Goal: Task Accomplishment & Management: Manage account settings

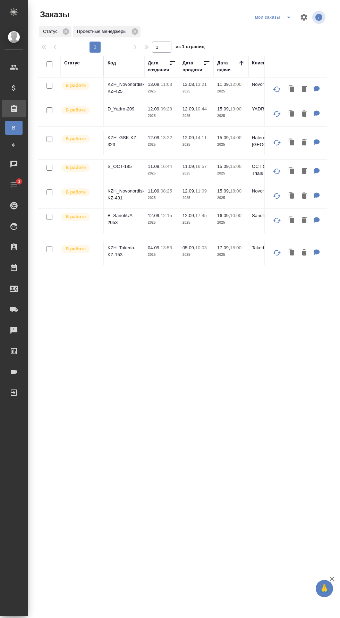
click at [290, 14] on icon "split button" at bounding box center [288, 17] width 8 height 8
click at [293, 31] on li "заказы команды" at bounding box center [273, 31] width 49 height 11
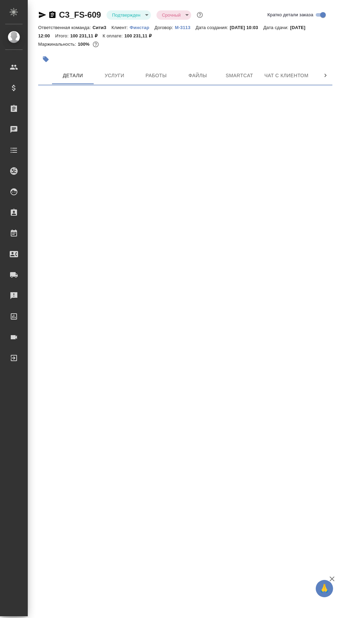
select select "RU"
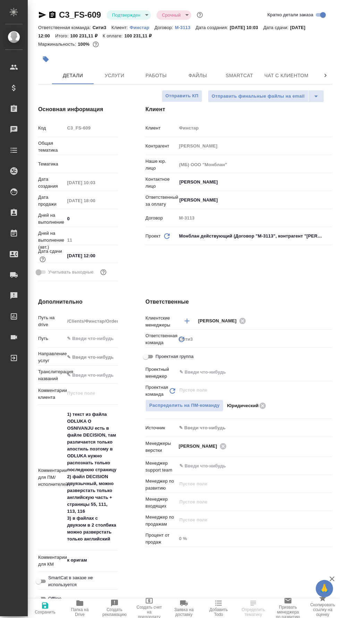
type textarea "x"
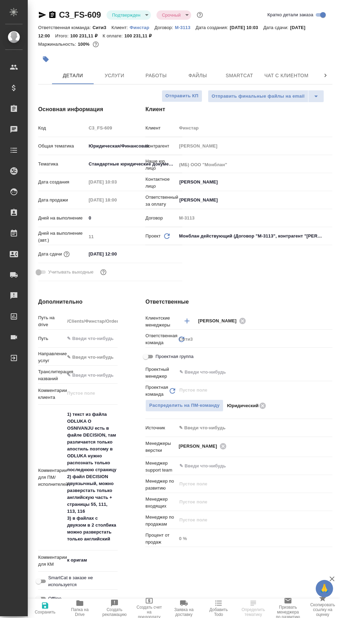
type textarea "x"
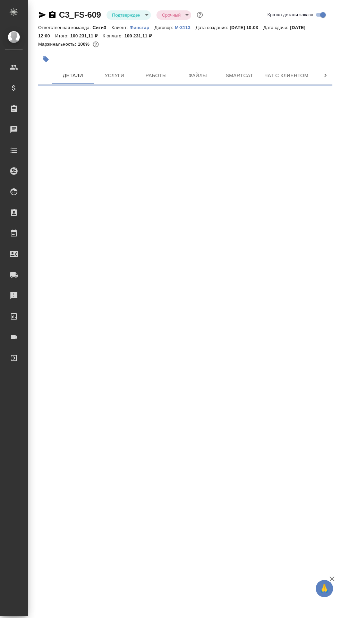
select select "RU"
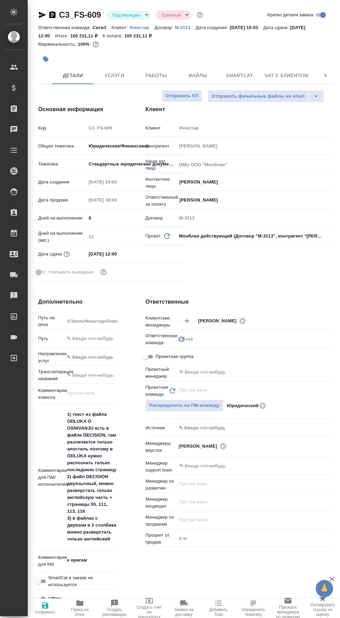
type textarea "x"
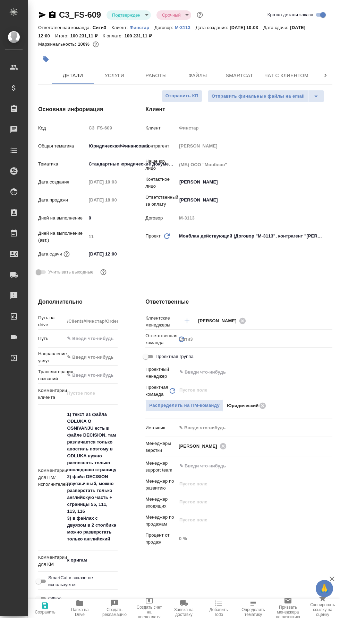
type textarea "x"
